Goal: Task Accomplishment & Management: Use online tool/utility

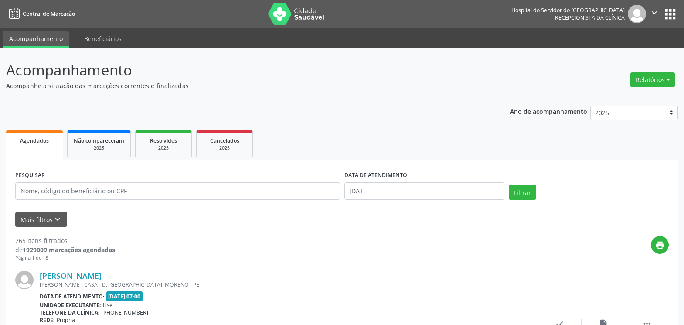
click at [652, 82] on button "Relatórios" at bounding box center [652, 79] width 44 height 15
click at [614, 102] on link "Agendamentos" at bounding box center [628, 98] width 94 height 12
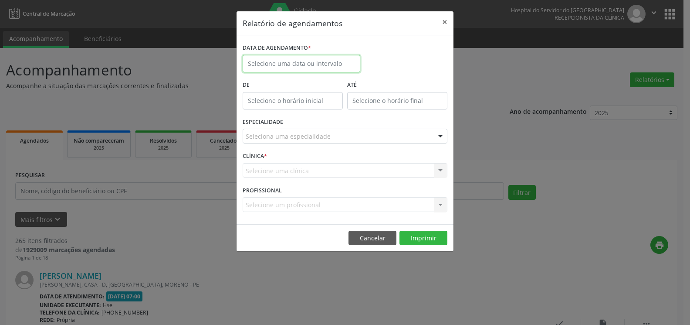
click at [313, 62] on input "text" at bounding box center [302, 63] width 118 height 17
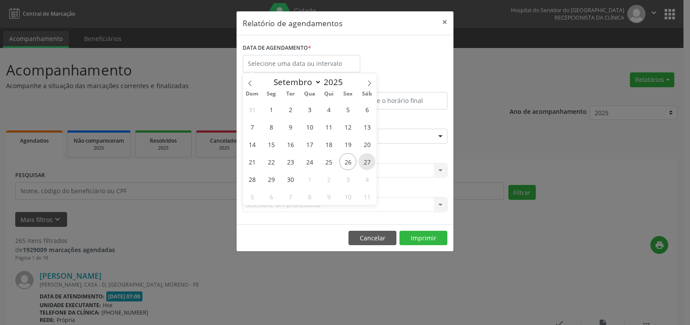
click at [362, 165] on span "27" at bounding box center [367, 161] width 17 height 17
type input "[DATE]"
click at [362, 165] on span "27" at bounding box center [367, 161] width 17 height 17
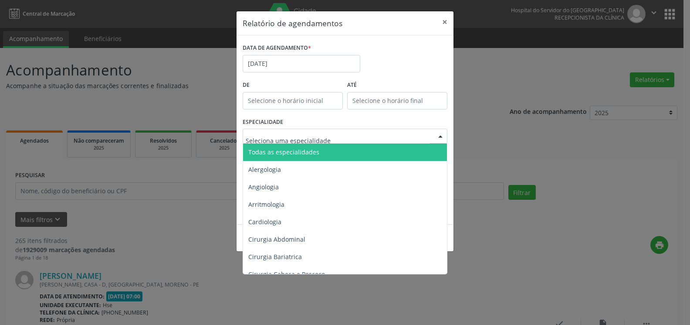
click at [350, 136] on div at bounding box center [345, 136] width 205 height 15
click at [346, 150] on span "Todas as especialidades" at bounding box center [345, 151] width 205 height 17
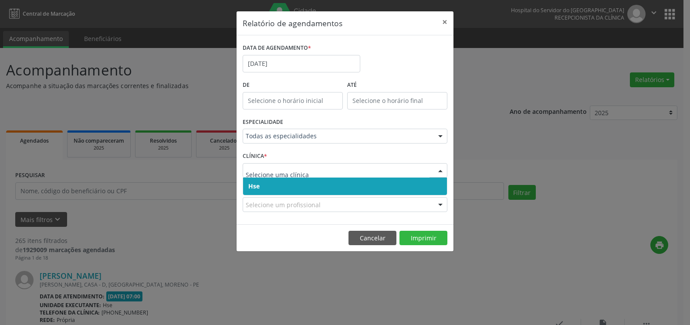
click at [342, 187] on span "Hse" at bounding box center [345, 185] width 204 height 17
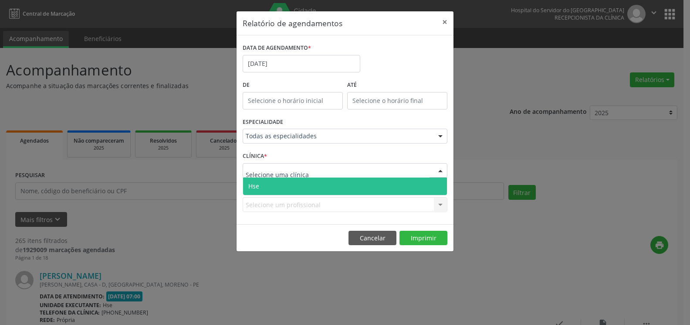
click at [340, 173] on div at bounding box center [345, 170] width 205 height 15
click at [337, 190] on span "Hse" at bounding box center [345, 185] width 204 height 17
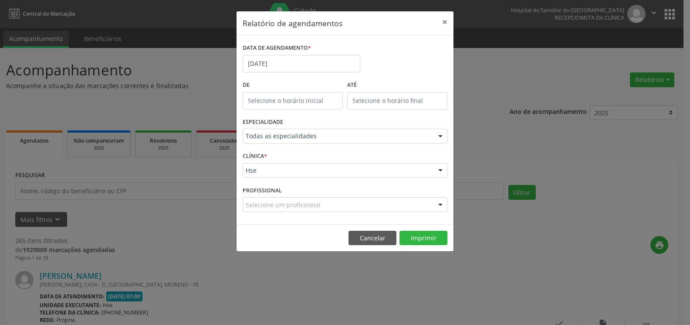
click at [337, 205] on div "Selecione um profissional" at bounding box center [345, 204] width 205 height 15
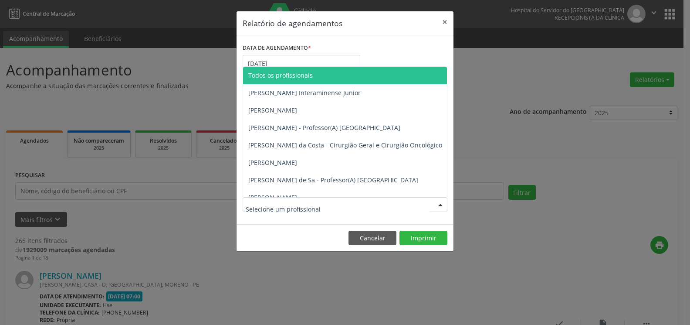
click at [332, 71] on span "Todos os profissionais" at bounding box center [389, 75] width 293 height 17
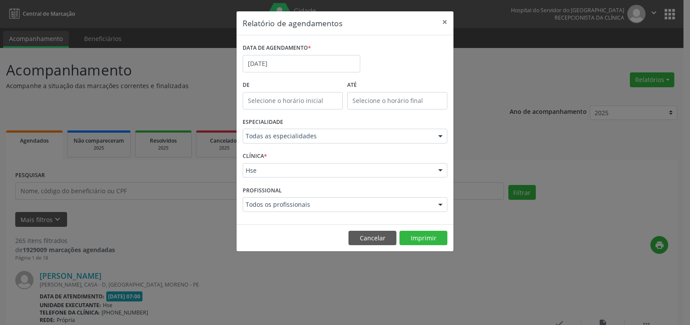
click at [332, 71] on form "DATA DE AGENDAMENTO * [DATE] De ATÉ ESPECIALIDADE Todas as especialidades Todas…" at bounding box center [345, 129] width 205 height 177
click at [433, 240] on button "Imprimir" at bounding box center [424, 238] width 48 height 15
